Goal: Task Accomplishment & Management: Complete application form

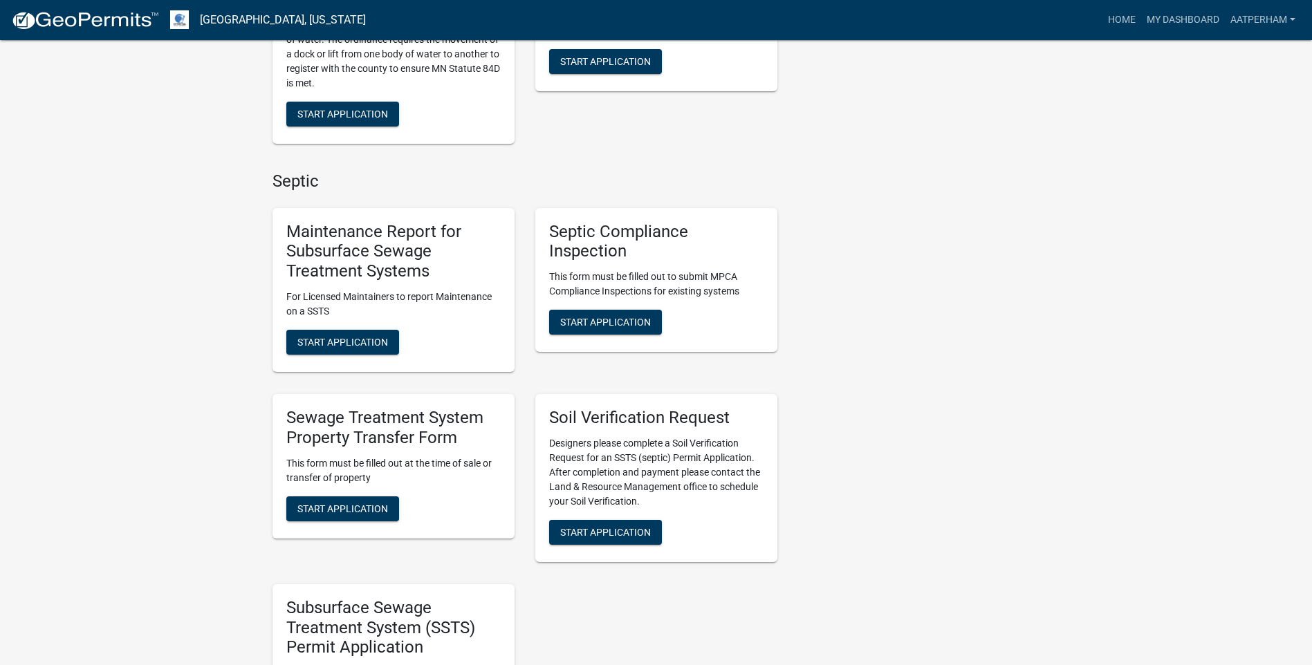
scroll to position [553, 0]
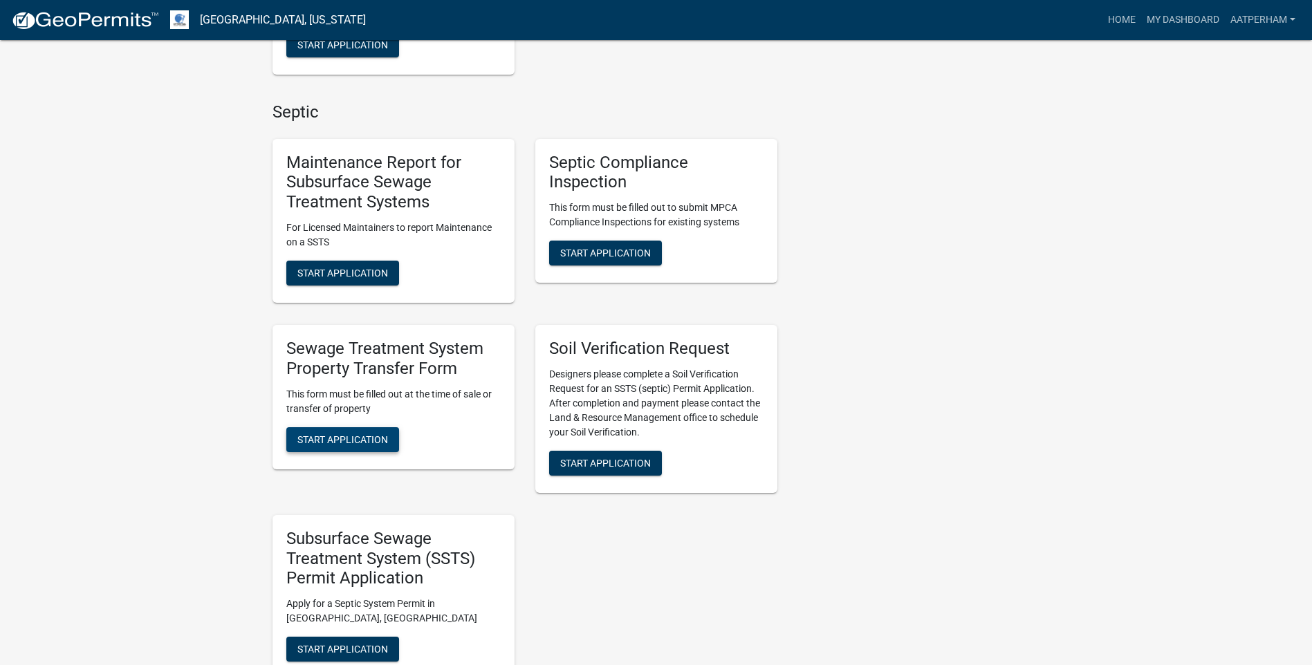
click at [369, 434] on span "Start Application" at bounding box center [342, 439] width 91 height 11
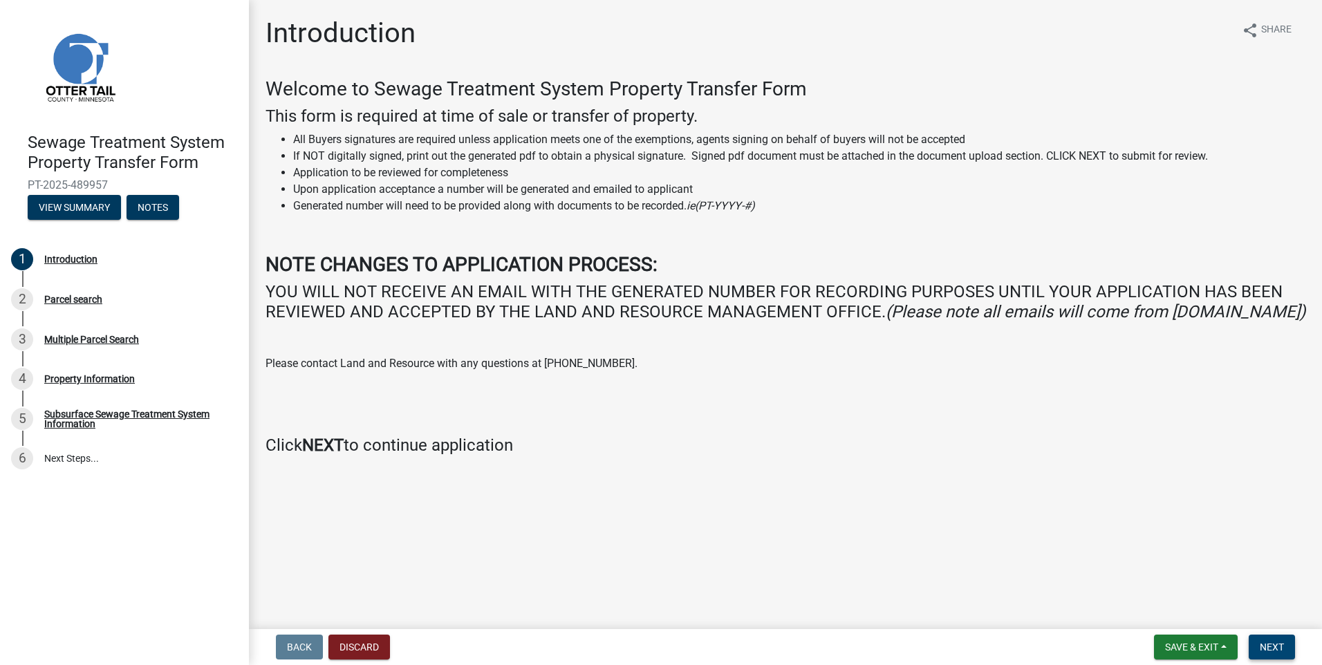
click at [1284, 650] on span "Next" at bounding box center [1272, 647] width 24 height 11
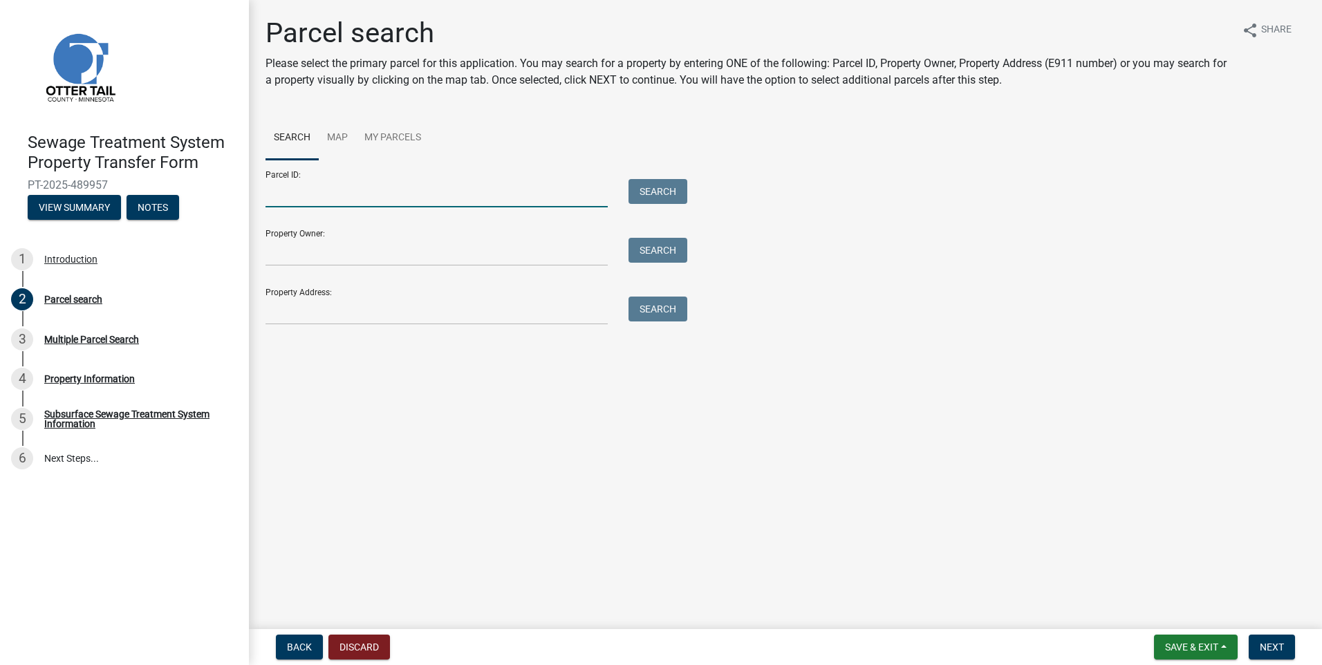
click at [320, 195] on input "Parcel ID:" at bounding box center [437, 193] width 342 height 28
click at [298, 202] on input "Parcel ID:" at bounding box center [437, 193] width 342 height 28
click at [367, 188] on input "Parcel ID:" at bounding box center [437, 193] width 342 height 28
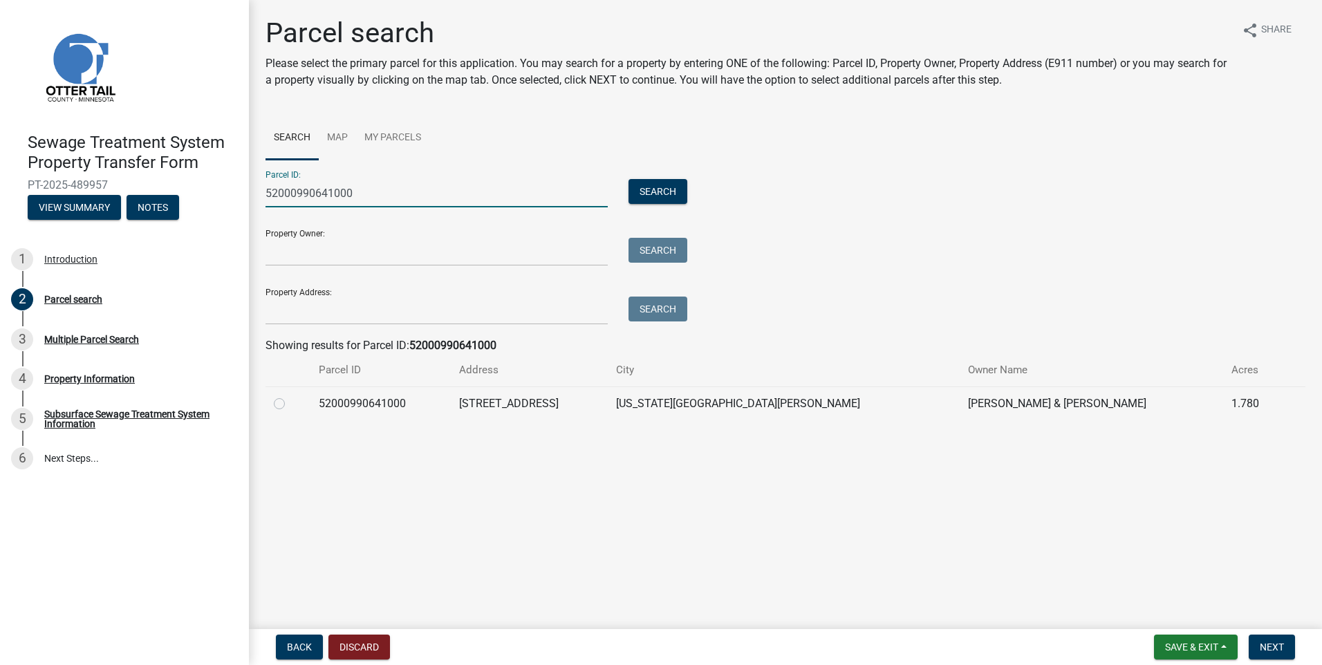
type input "52000990641000"
click at [290, 396] on label at bounding box center [290, 396] width 0 height 0
click at [290, 402] on input "radio" at bounding box center [294, 400] width 9 height 9
radio input "true"
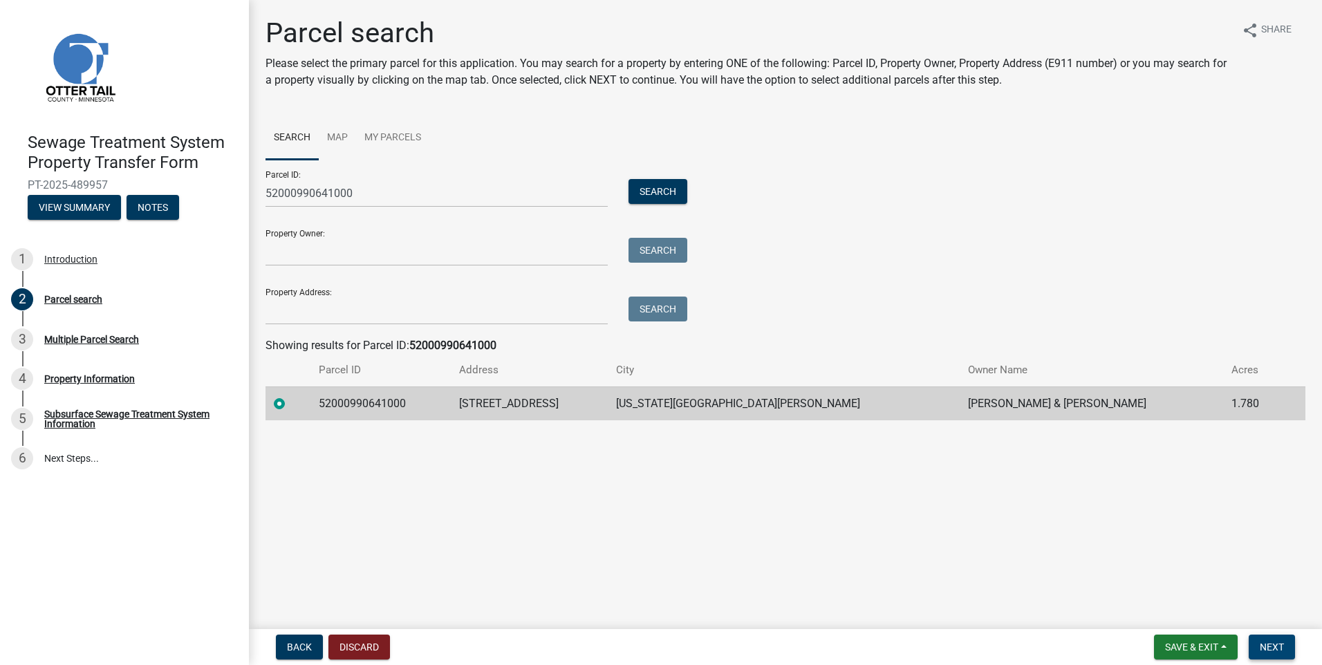
click at [1286, 646] on button "Next" at bounding box center [1272, 647] width 46 height 25
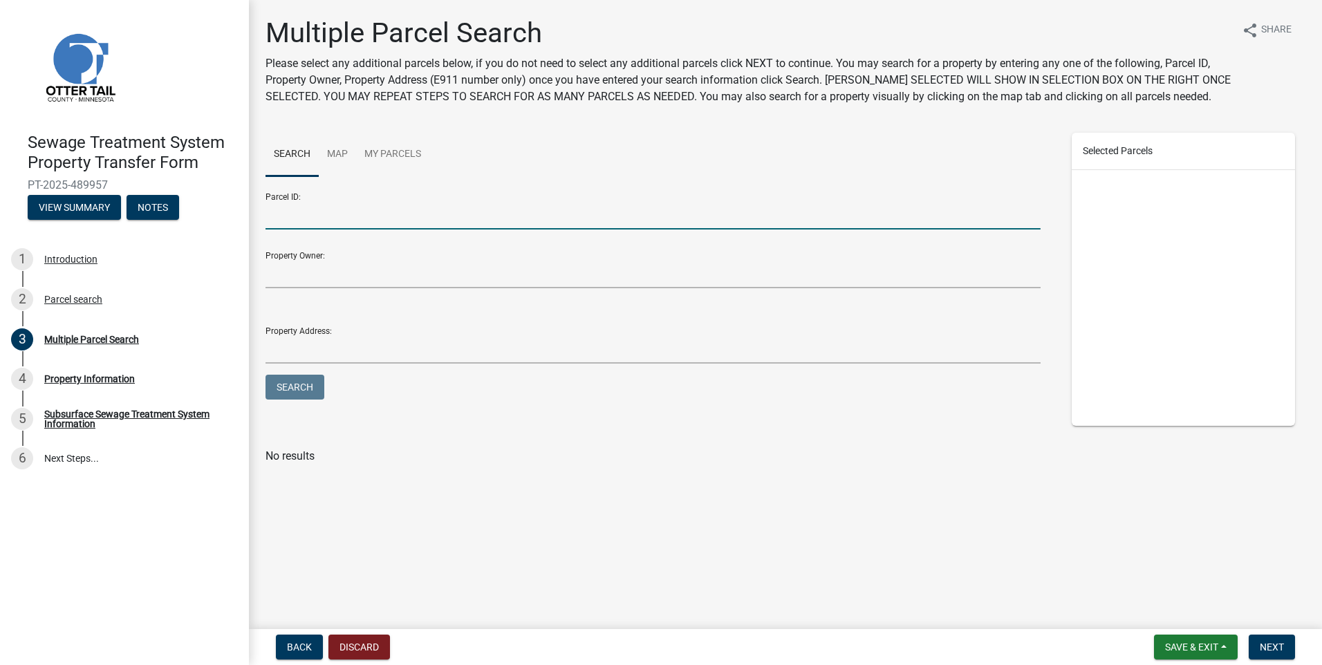
click at [313, 221] on input "Parcel ID:" at bounding box center [653, 215] width 775 height 28
type input "52000990677000"
click at [266, 375] on button "Search" at bounding box center [295, 387] width 59 height 25
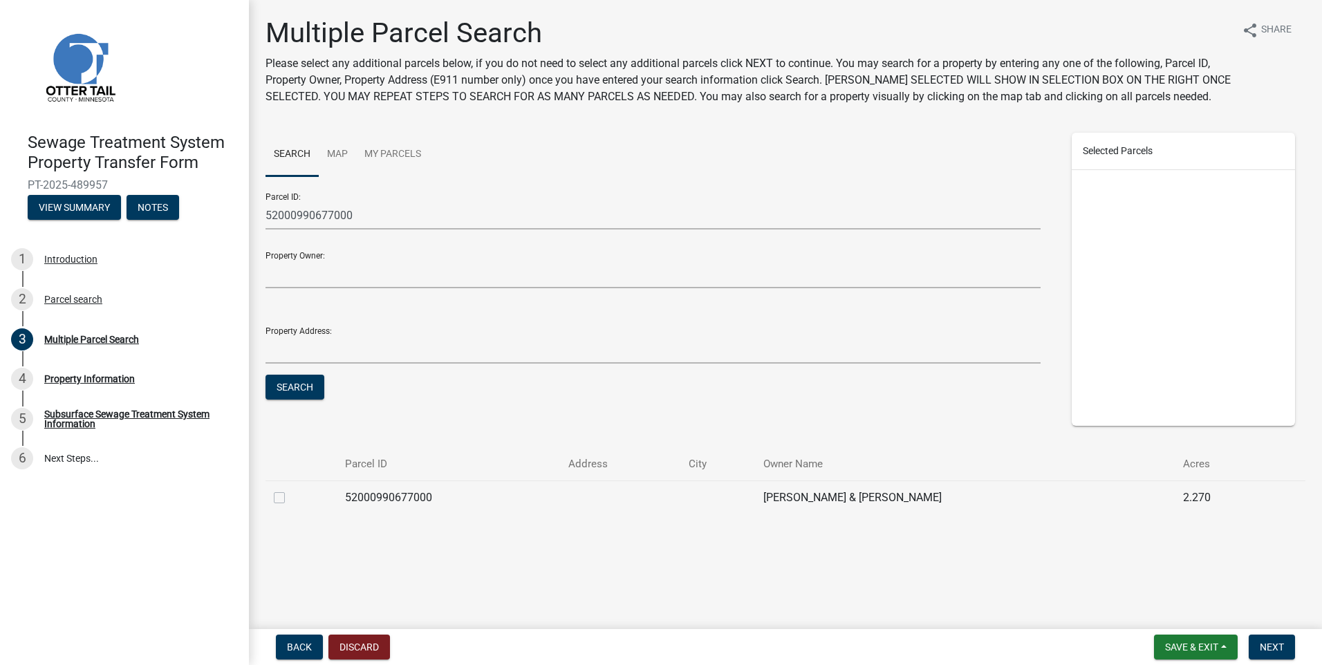
click at [290, 490] on label at bounding box center [290, 490] width 0 height 0
click at [290, 494] on input "checkbox" at bounding box center [294, 494] width 9 height 9
checkbox input "true"
click at [1283, 646] on span "Next" at bounding box center [1272, 647] width 24 height 11
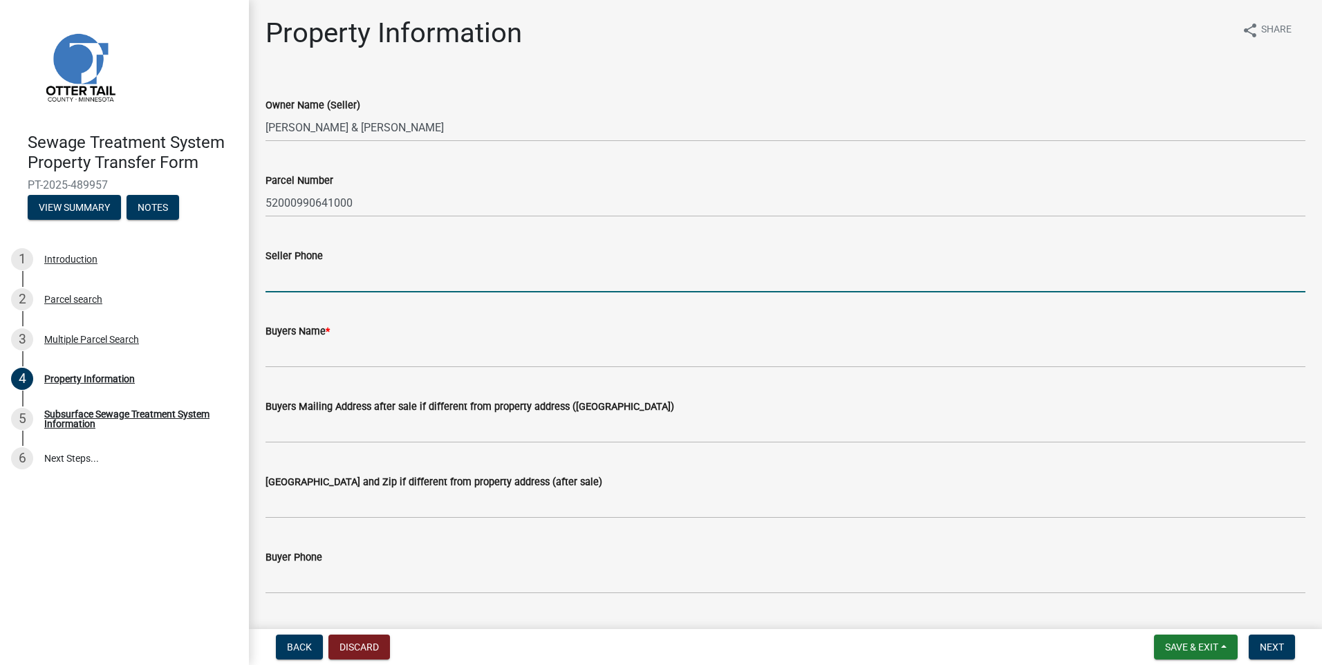
click at [299, 278] on input "Seller Phone" at bounding box center [786, 278] width 1040 height 28
click at [290, 276] on input "Seller Phone" at bounding box center [786, 278] width 1040 height 28
type input "715-797-4606"
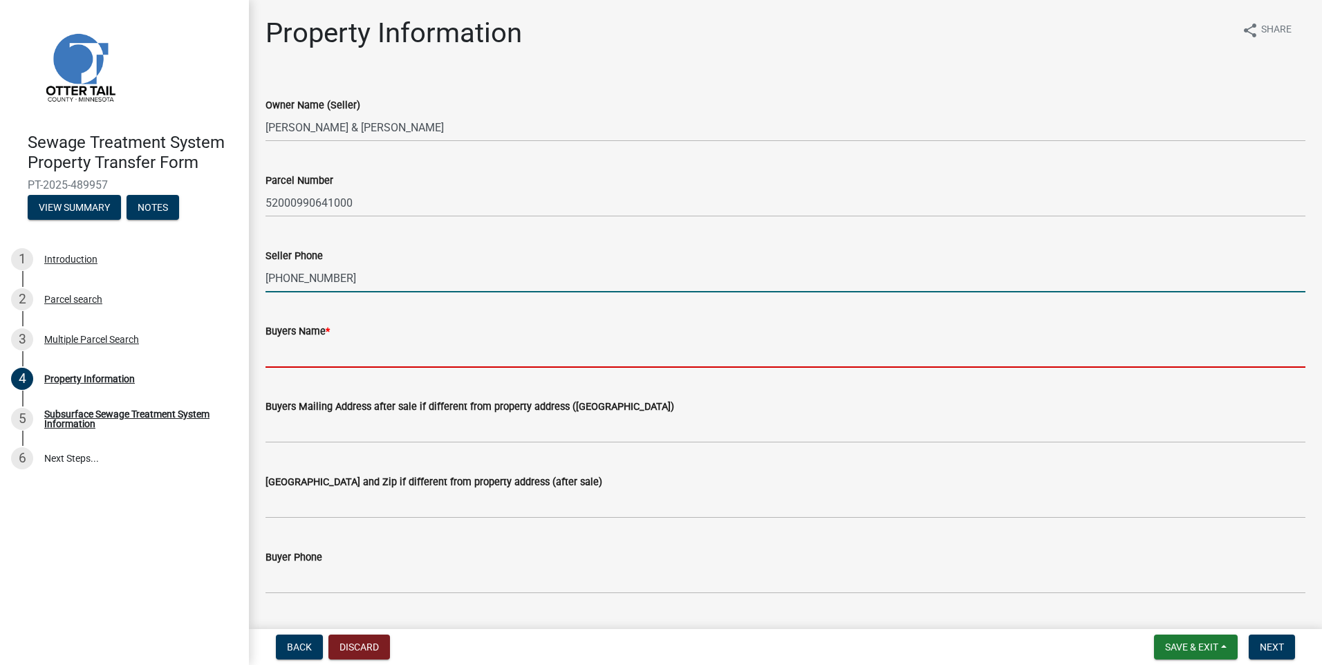
click at [313, 359] on input "Buyers Name *" at bounding box center [786, 354] width 1040 height 28
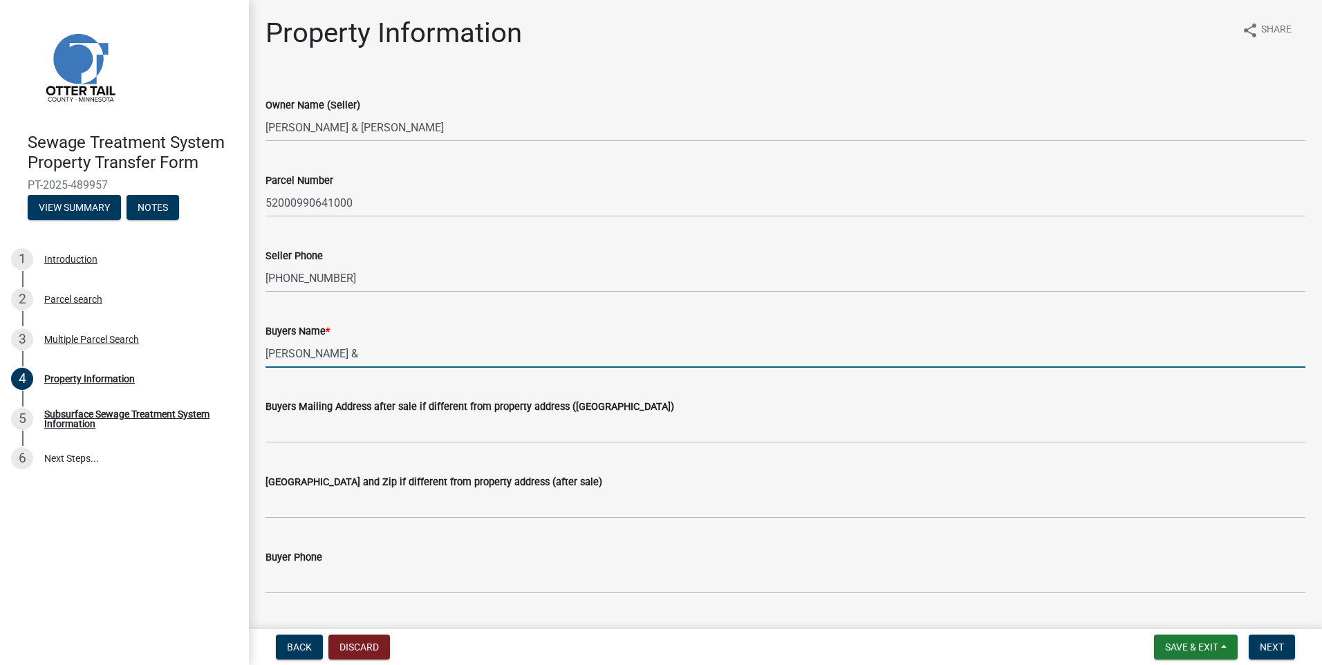
type input "Steven B Pedersen &"
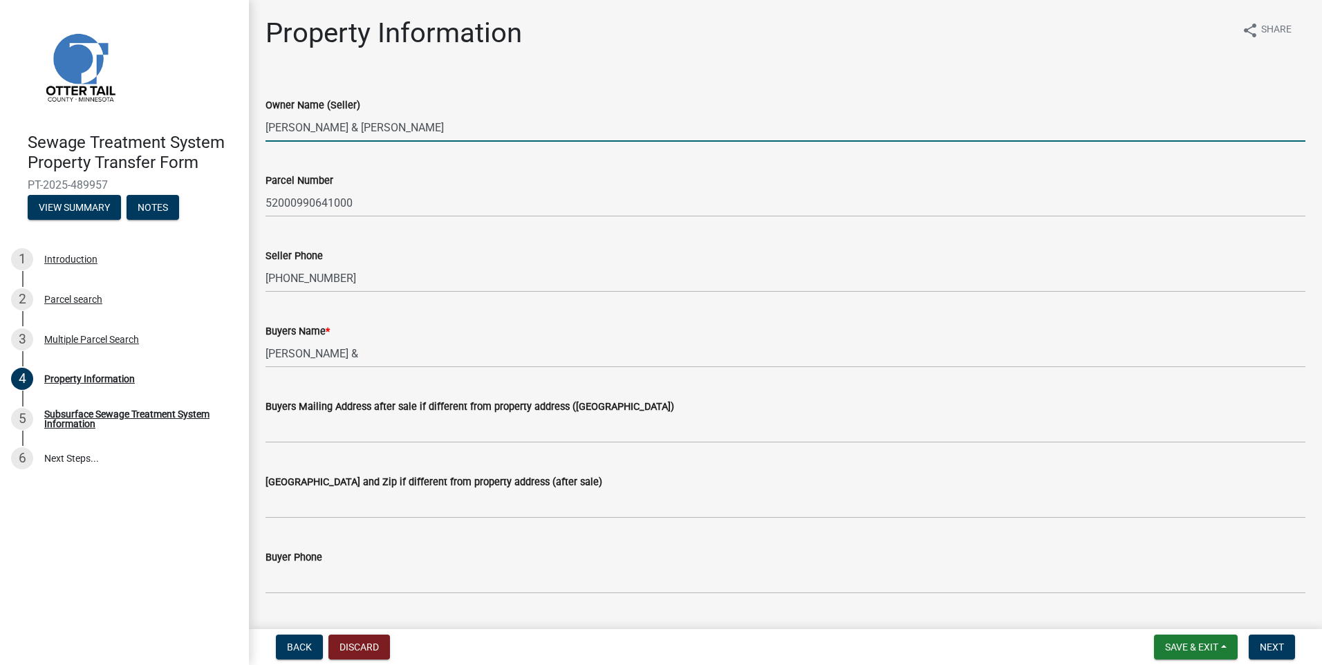
click at [470, 136] on input "STEVEN B PEDERSEN & JANE EAGEN" at bounding box center [786, 127] width 1040 height 28
type input "STEVEN B PEDERSEN & JANE M PEDERSEN"
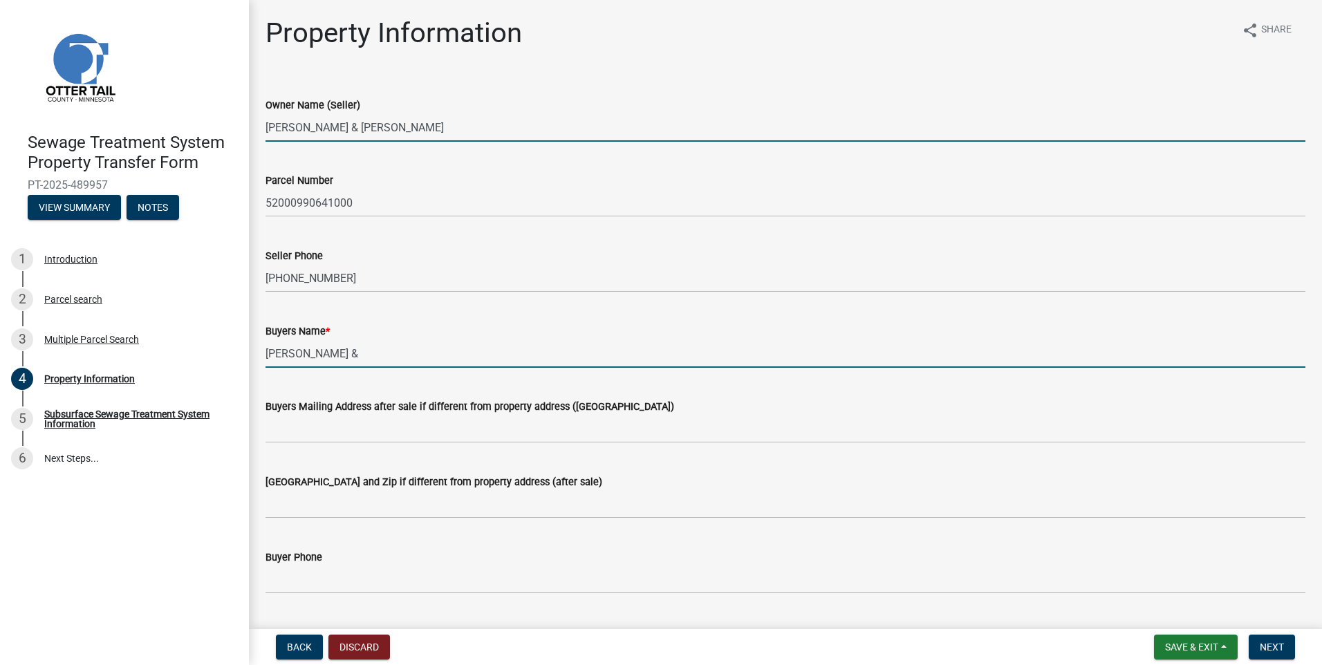
click at [390, 357] on input "Steven B Pedersen &" at bounding box center [786, 354] width 1040 height 28
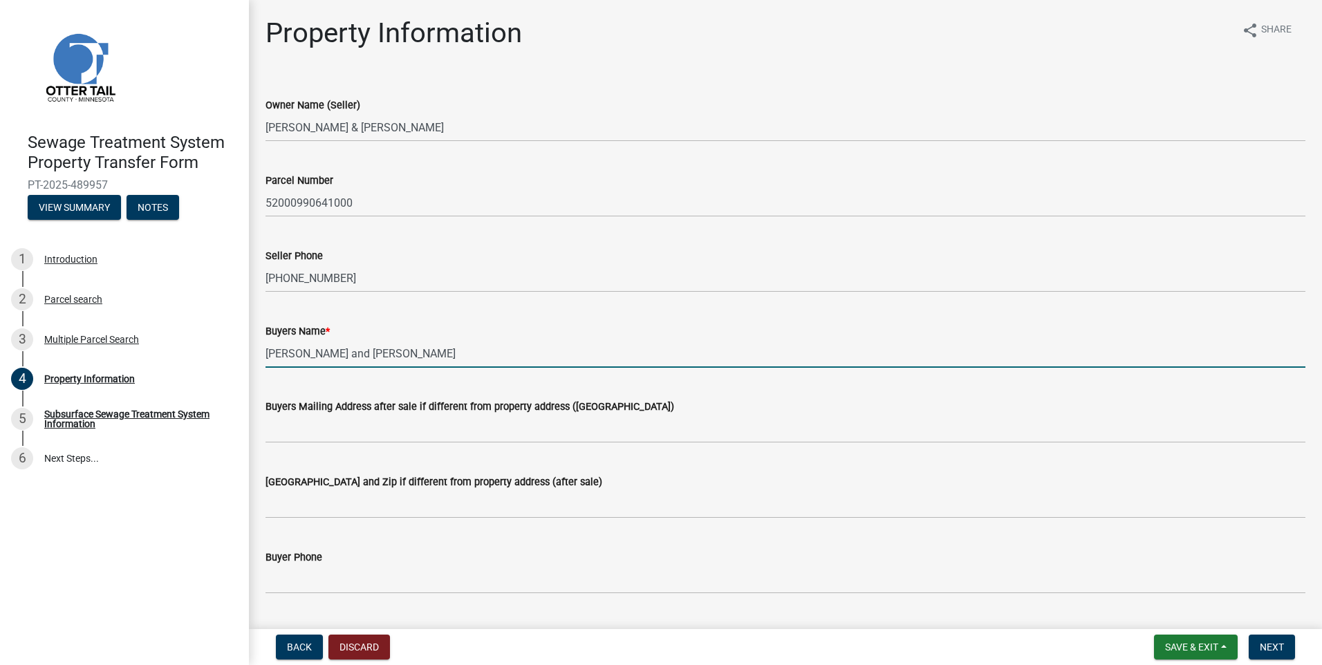
type input "Steven B Pedersen and Jane M Pedersen"
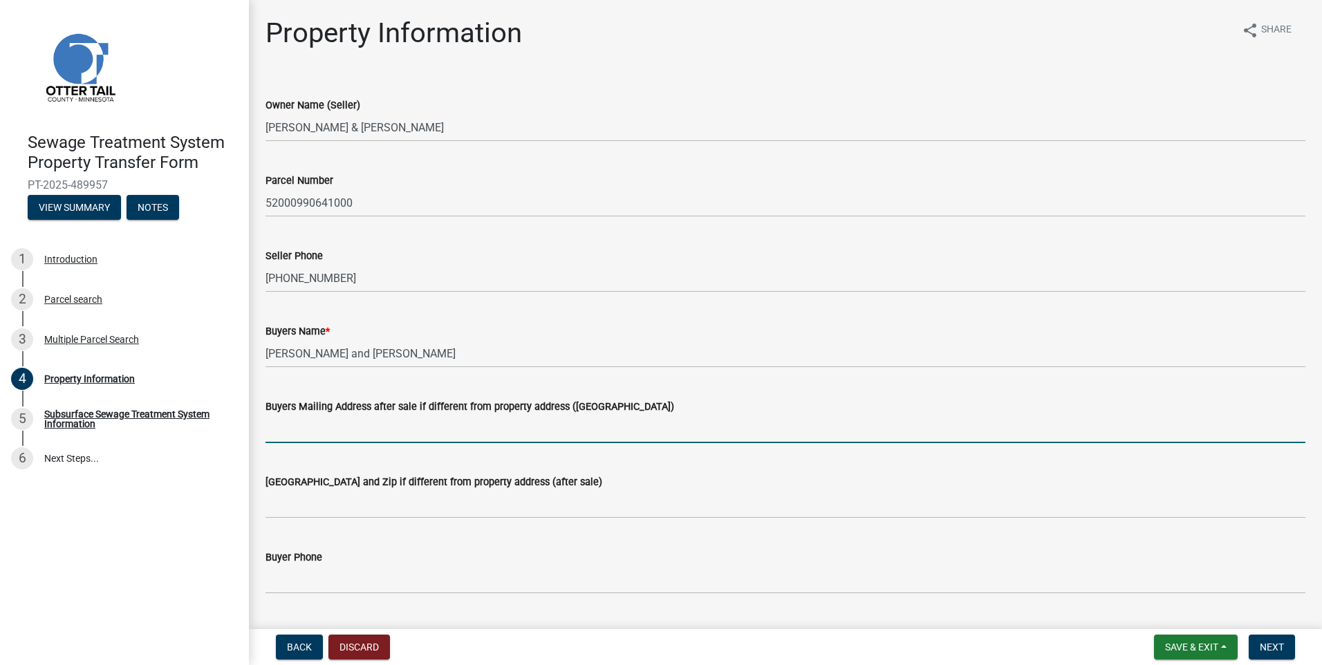
click at [311, 425] on input "Buyers Mailing Address after sale if different from property address (E911 numb…" at bounding box center [786, 429] width 1040 height 28
type input "P.O Box 462"
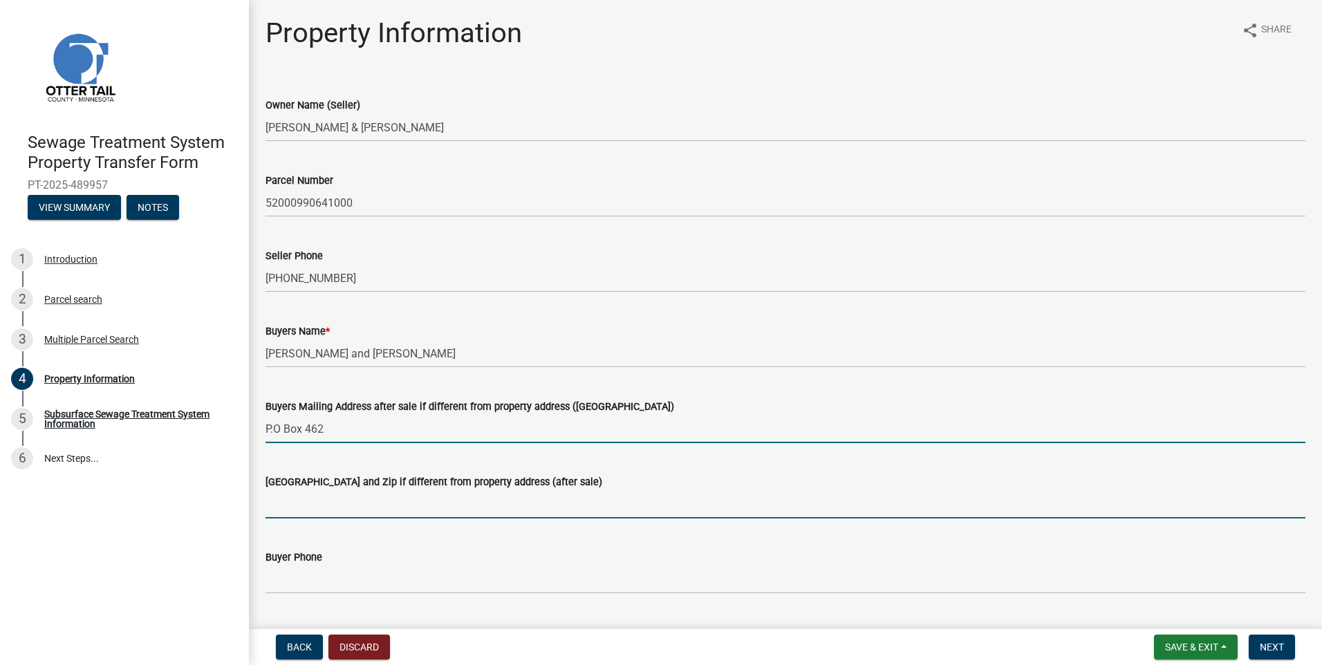
click at [277, 511] on input "Buyers City State and Zip if different from property address (after sale)" at bounding box center [786, 504] width 1040 height 28
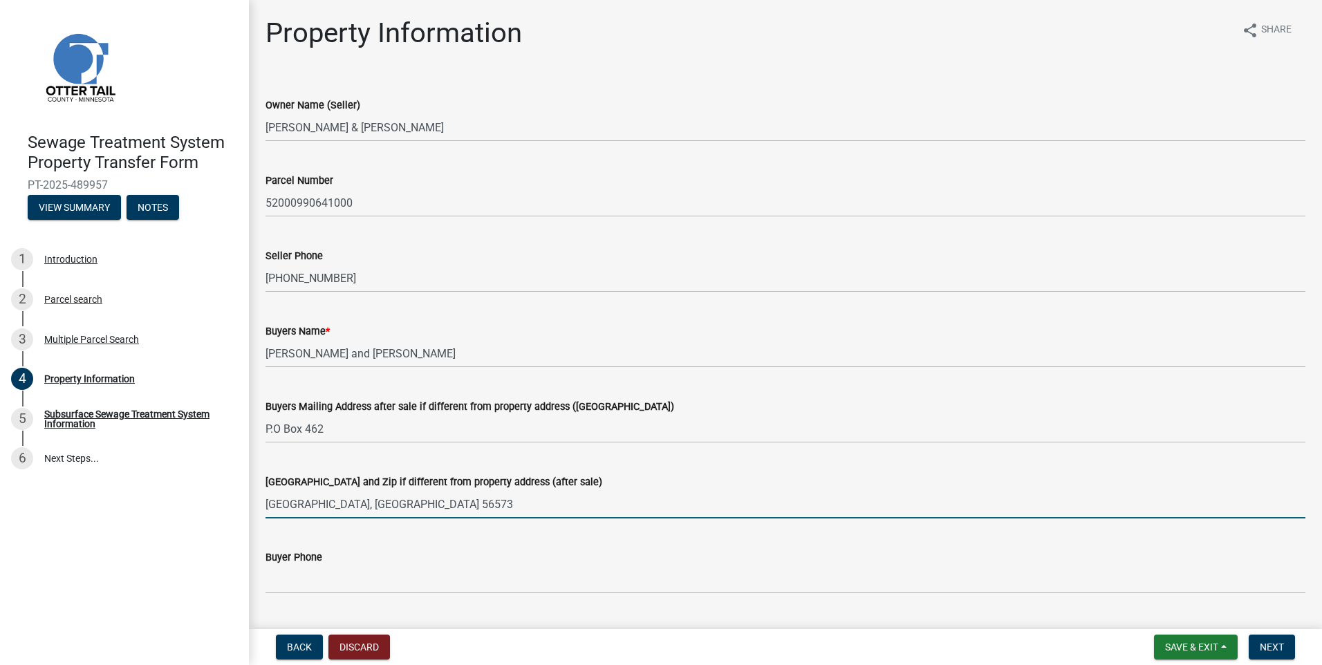
scroll to position [207, 0]
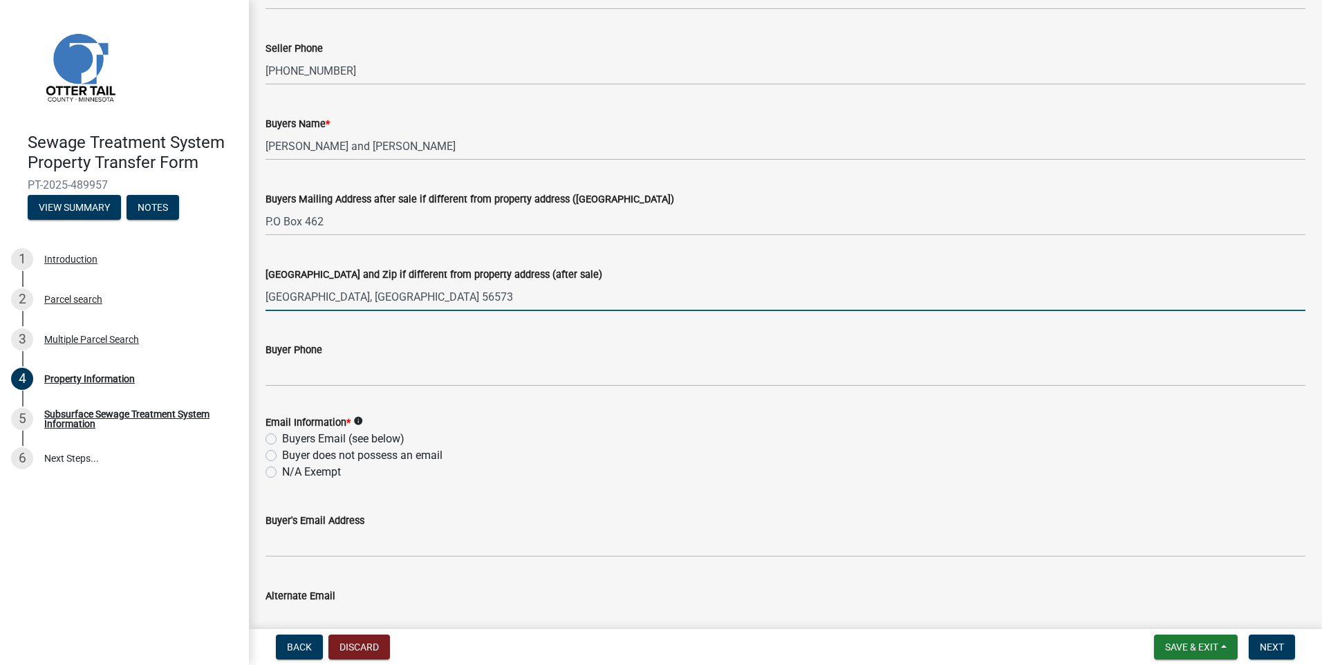
type input "Perham, MN 56573"
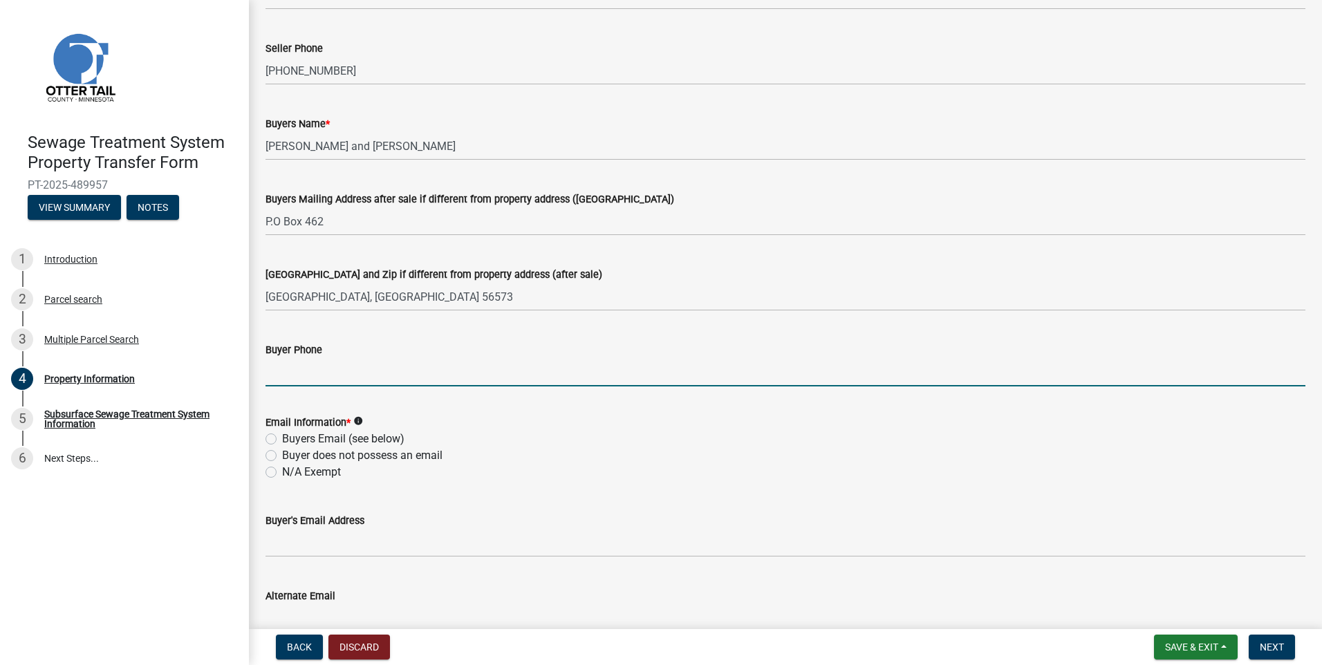
click at [312, 382] on input "Buyer Phone" at bounding box center [786, 372] width 1040 height 28
type input "715-797-4606"
click at [282, 438] on label "Buyers Email (see below)" at bounding box center [343, 439] width 122 height 17
click at [282, 438] on input "Buyers Email (see below)" at bounding box center [286, 435] width 9 height 9
radio input "true"
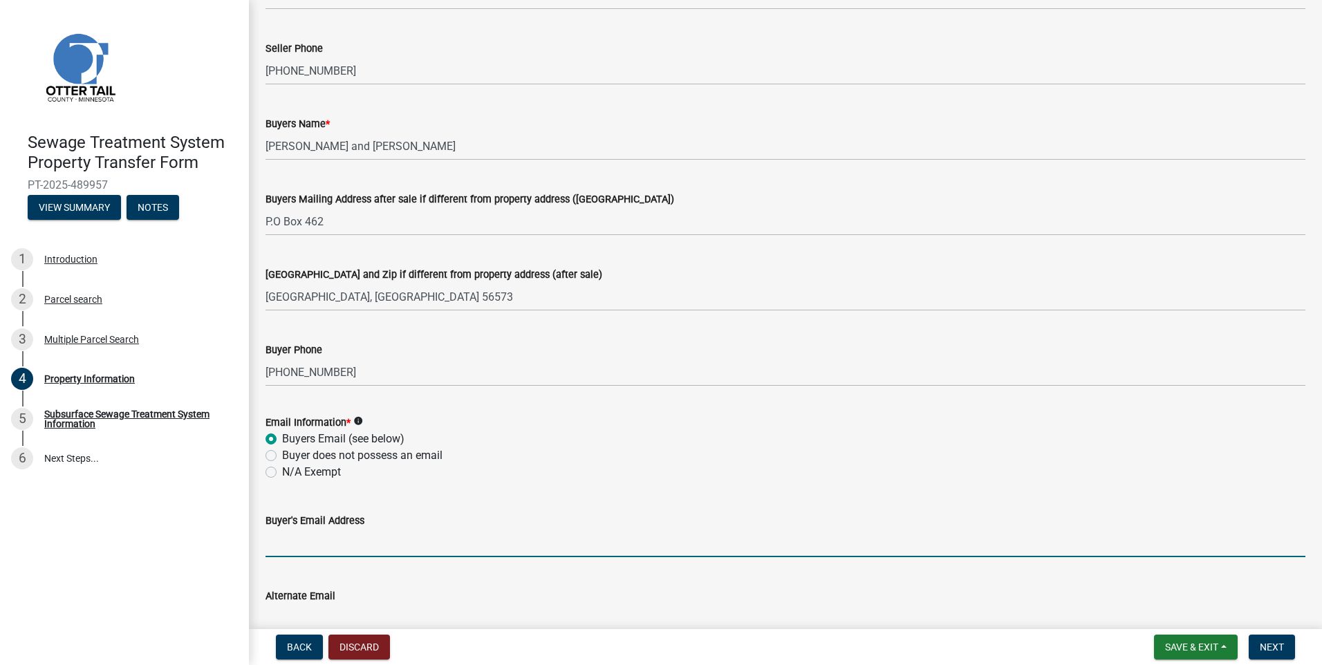
click at [302, 545] on input "Buyer's Email Address" at bounding box center [786, 543] width 1040 height 28
click at [324, 543] on input "Buyer's Email Address" at bounding box center [786, 543] width 1040 height 28
type input "janeeagen@ymail.com"
click at [1270, 649] on span "Next" at bounding box center [1272, 647] width 24 height 11
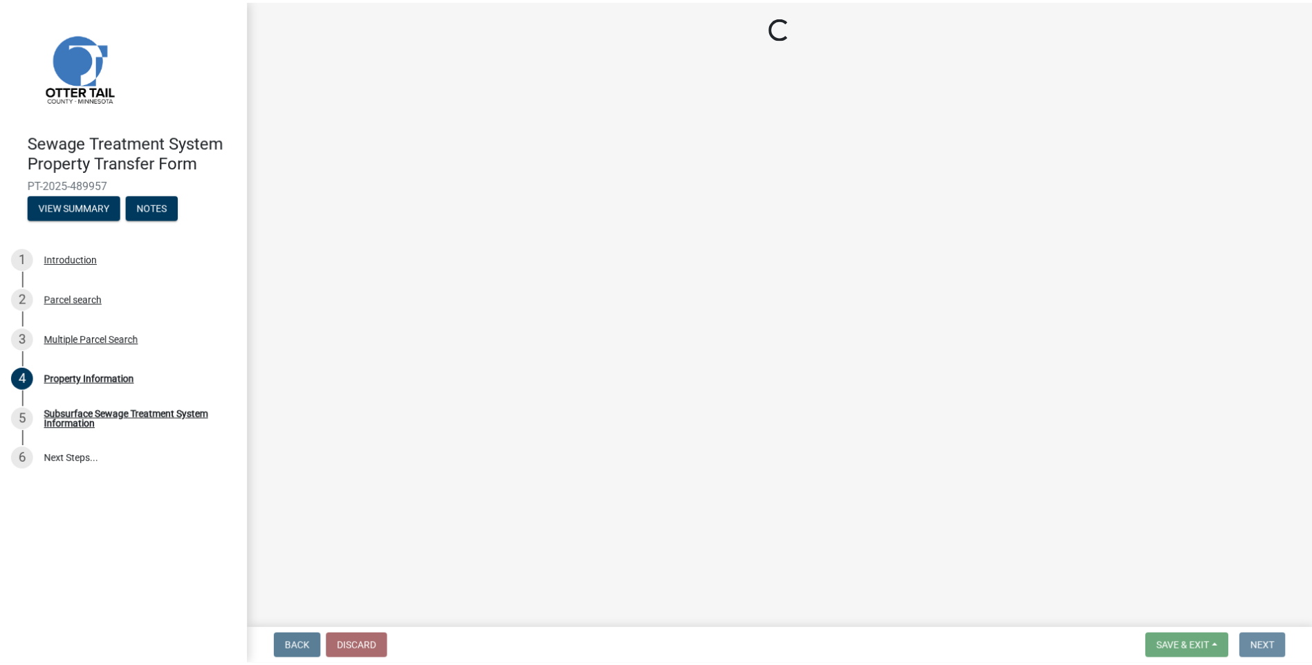
scroll to position [0, 0]
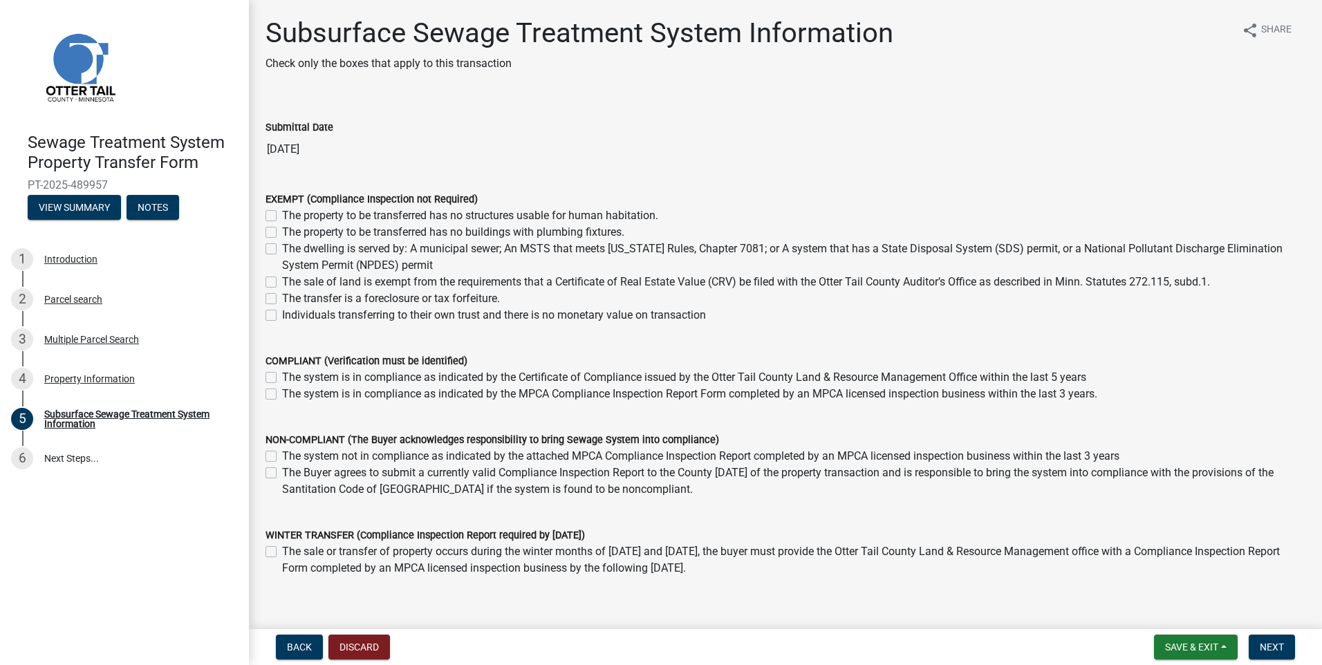
click at [282, 284] on label "The sale of land is exempt from the requirements that a Certificate of Real Est…" at bounding box center [746, 282] width 928 height 17
click at [282, 283] on input "The sale of land is exempt from the requirements that a Certificate of Real Est…" at bounding box center [286, 278] width 9 height 9
checkbox input "true"
checkbox input "false"
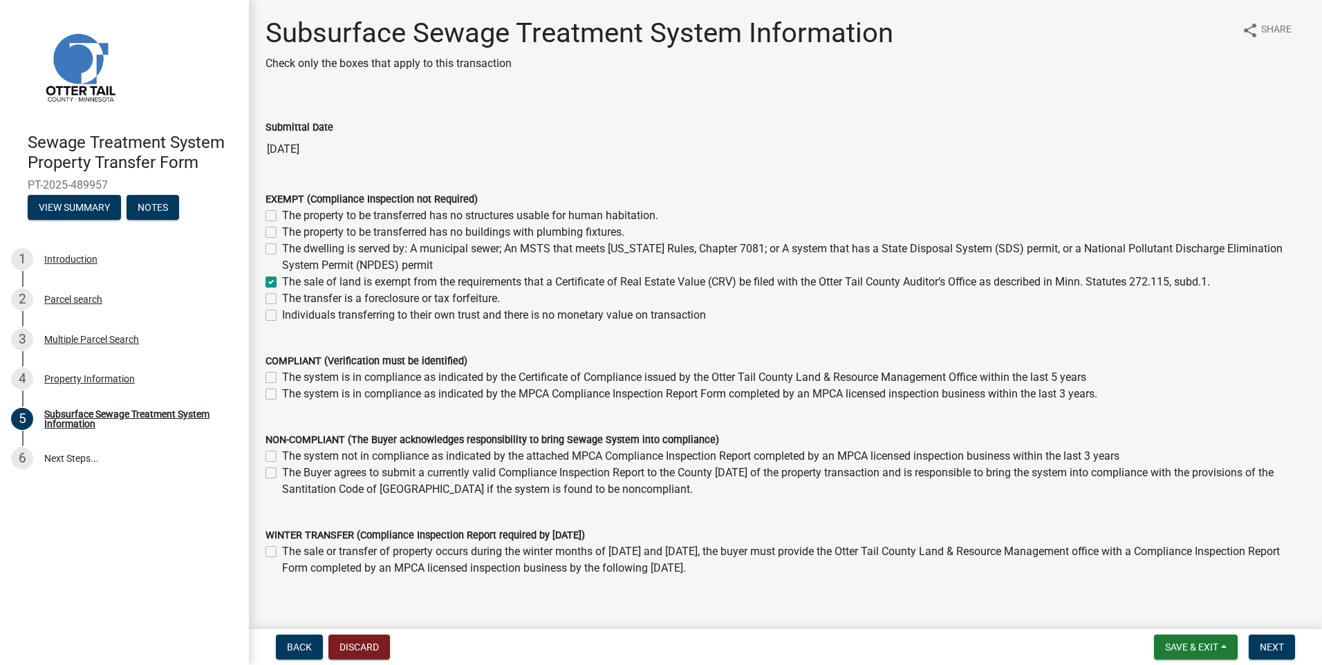
checkbox input "false"
checkbox input "true"
checkbox input "false"
click at [1272, 642] on span "Next" at bounding box center [1272, 647] width 24 height 11
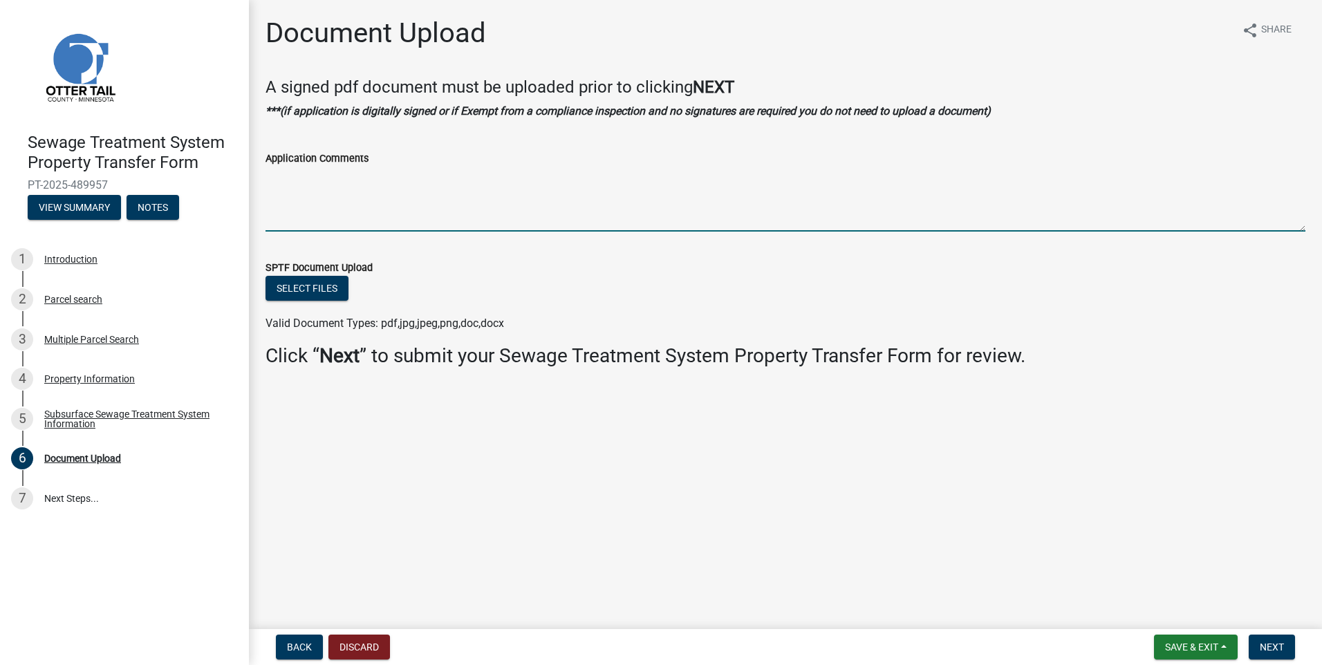
click at [367, 197] on textarea "Application Comments" at bounding box center [786, 199] width 1040 height 65
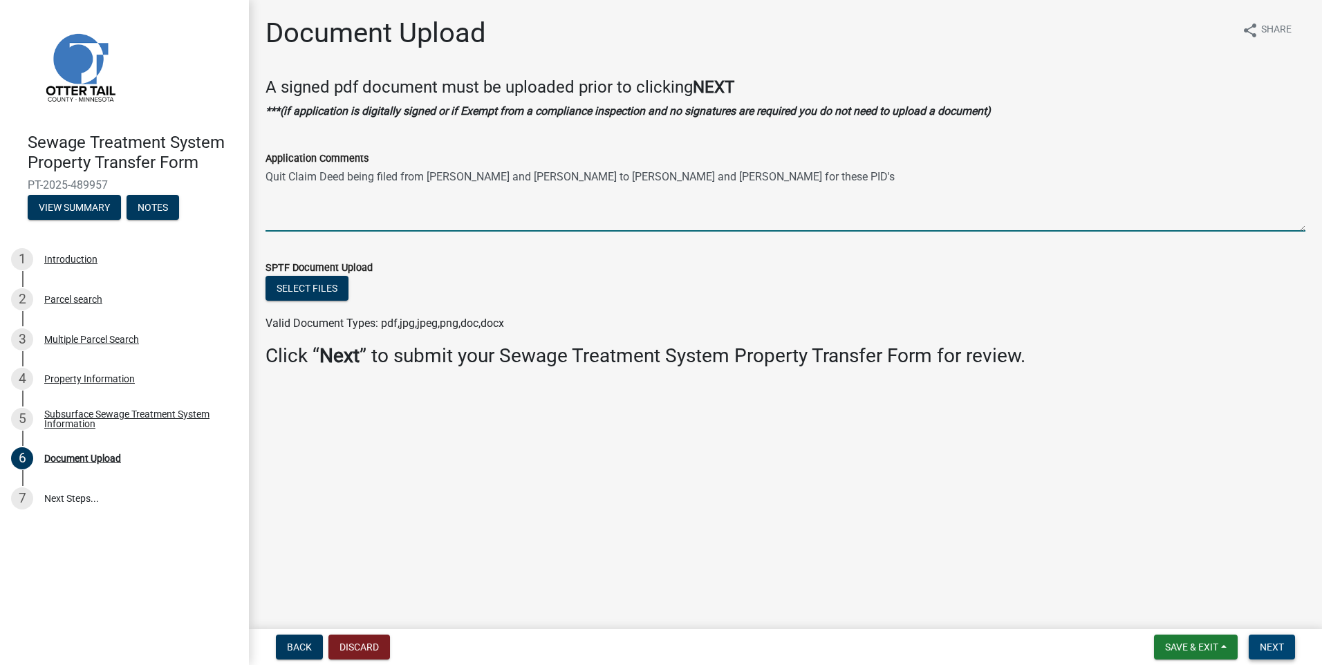
type textarea "Quit Claim Deed being filed from Steven and Jane to Steven and Jane for these P…"
click at [1278, 642] on span "Next" at bounding box center [1272, 647] width 24 height 11
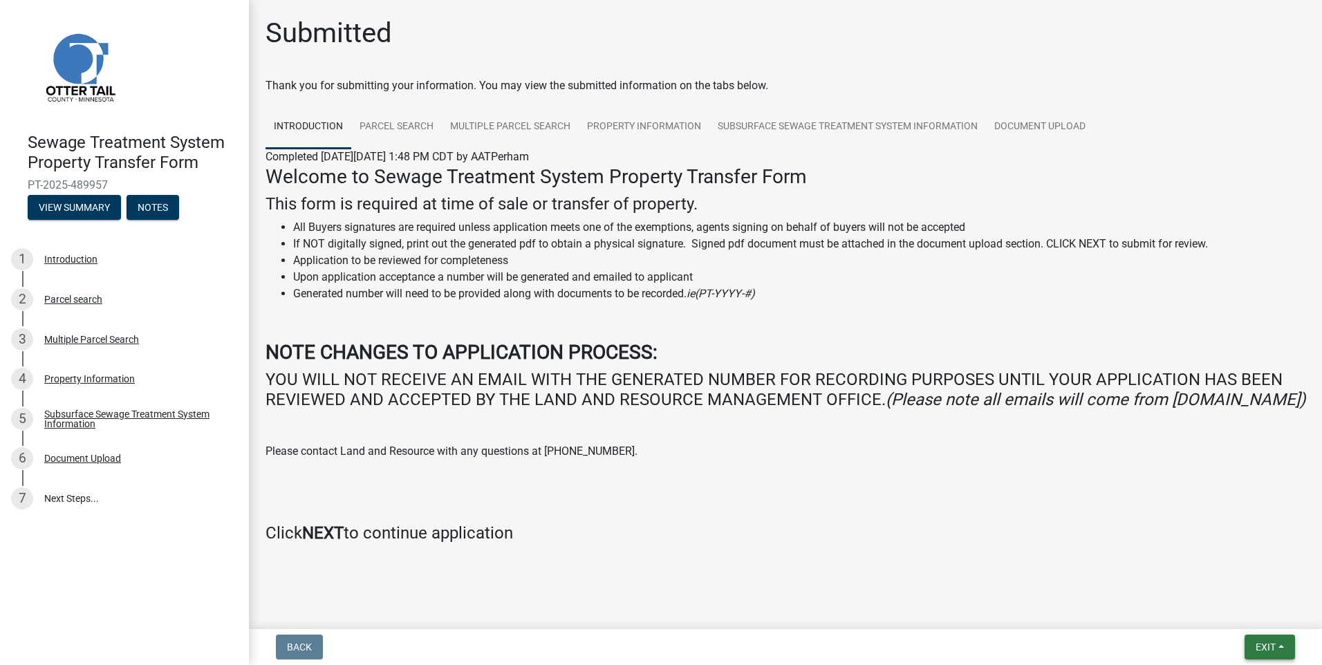
click at [1275, 651] on span "Exit" at bounding box center [1266, 647] width 20 height 11
click at [1234, 615] on button "Save & Exit" at bounding box center [1240, 611] width 111 height 33
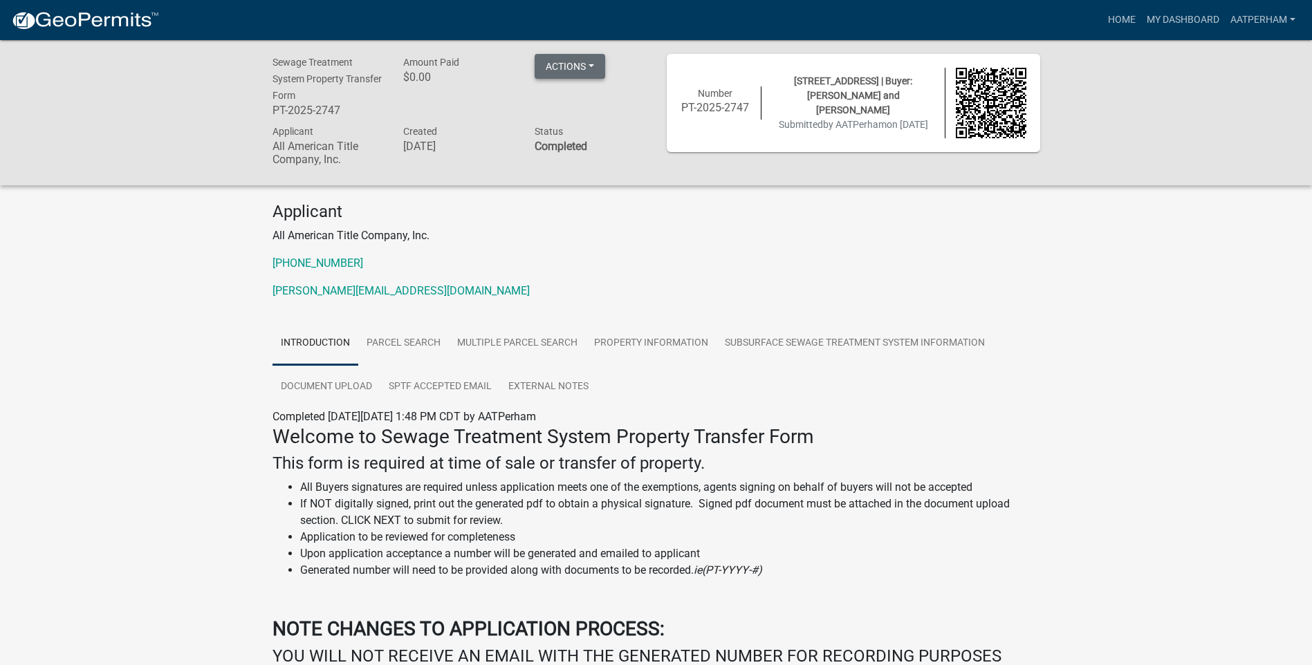
click at [577, 68] on button "Actions" at bounding box center [570, 66] width 71 height 25
click at [623, 115] on link "Printer Friendly" at bounding box center [590, 102] width 111 height 33
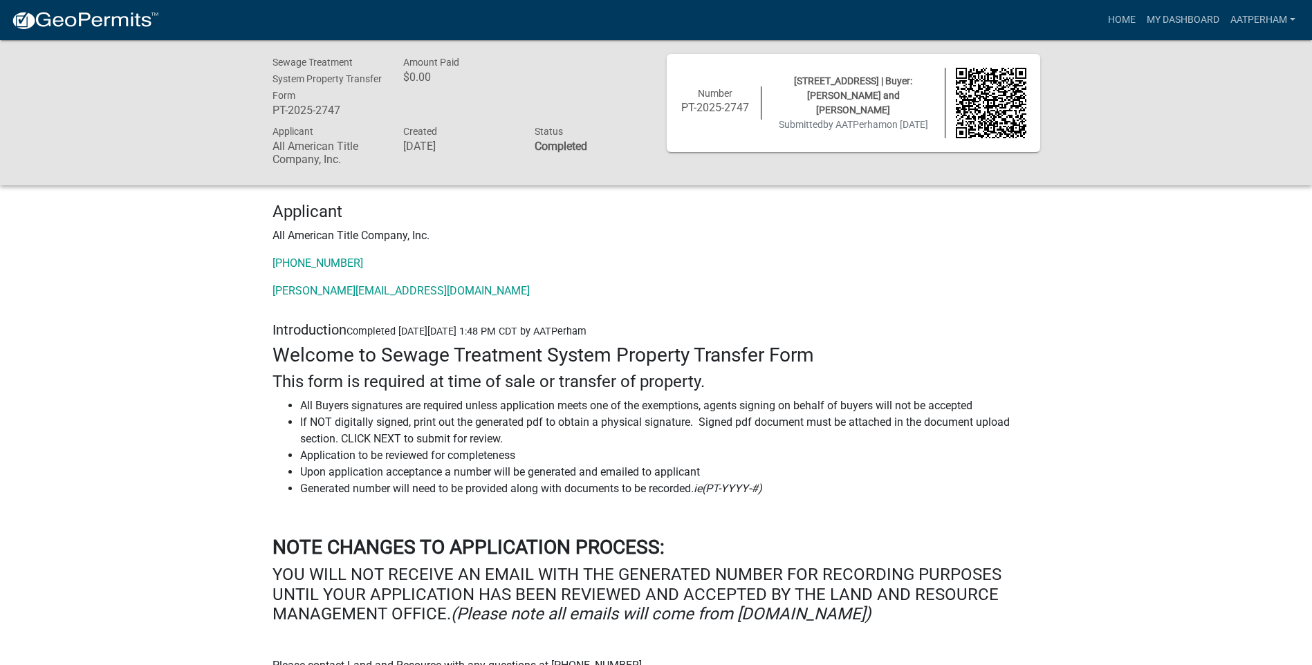
drag, startPoint x: 841, startPoint y: 118, endPoint x: 761, endPoint y: 232, distance: 138.9
click at [761, 232] on p "All American Title Company, Inc." at bounding box center [656, 236] width 768 height 17
